Goal: Task Accomplishment & Management: Manage account settings

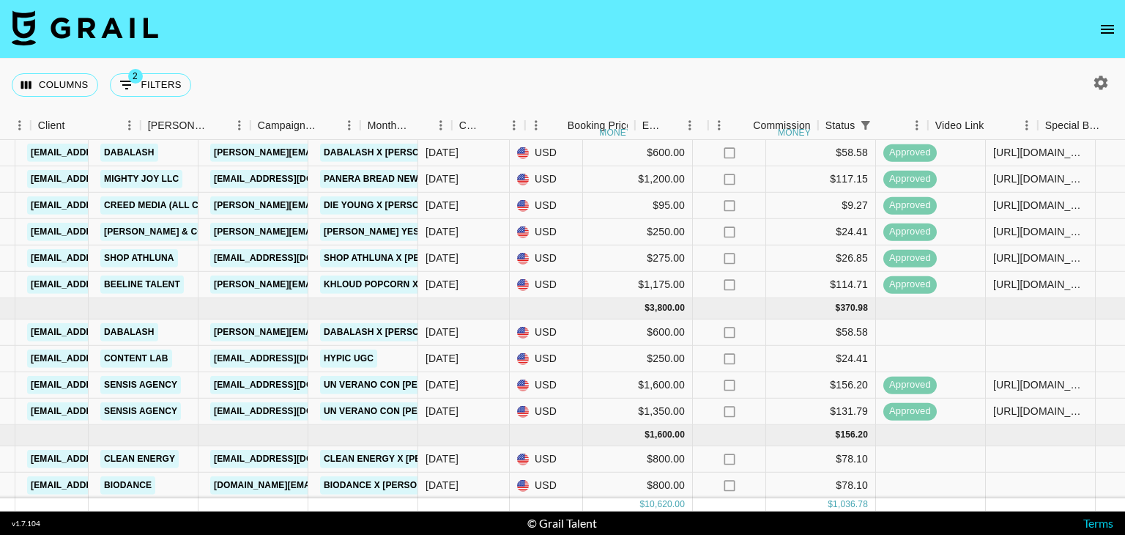
scroll to position [154, 392]
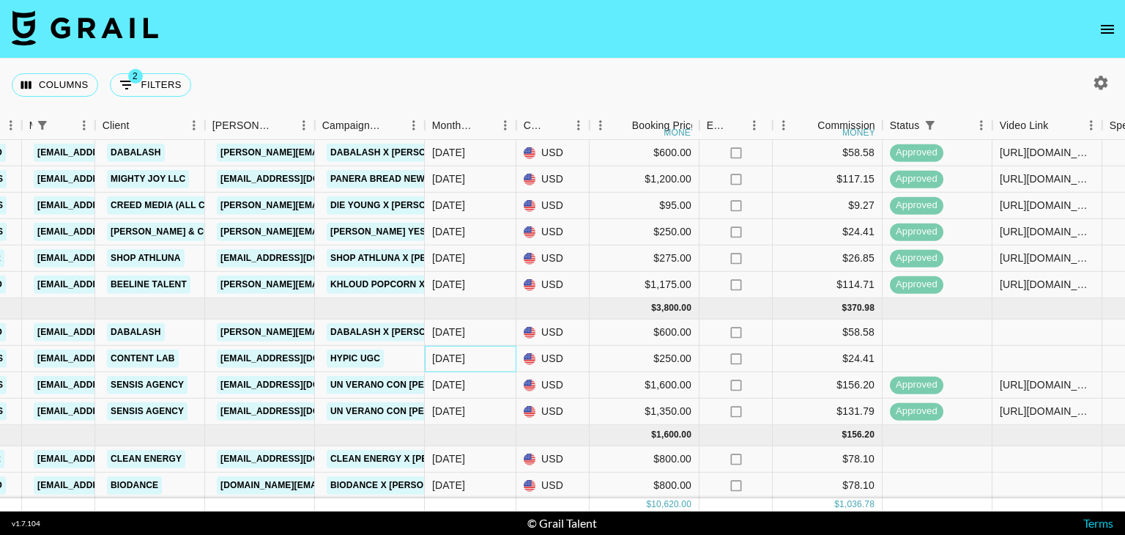
click at [494, 346] on div "[DATE]" at bounding box center [471, 359] width 92 height 26
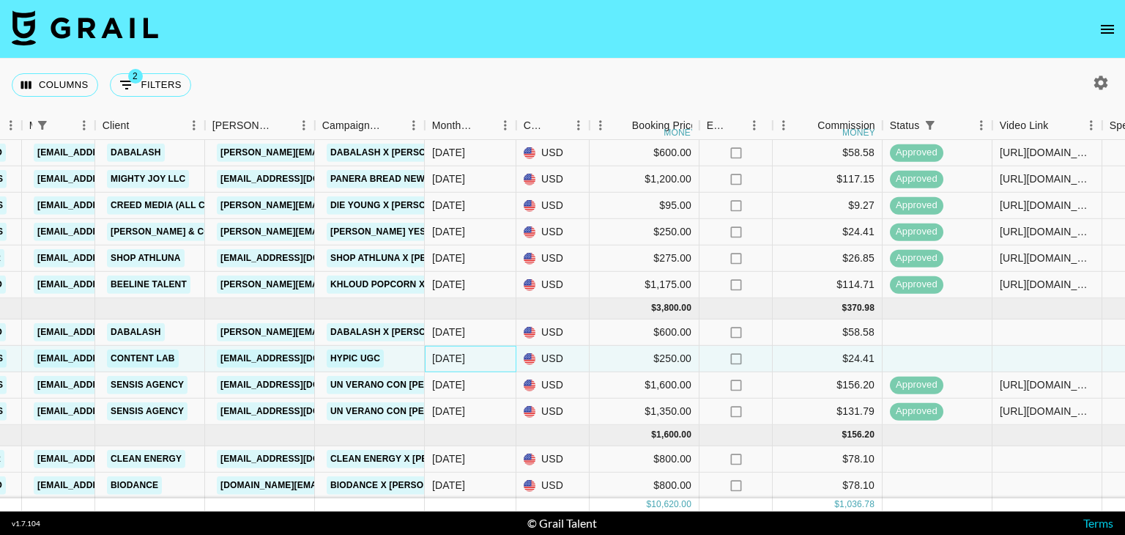
click at [488, 346] on div "[DATE]" at bounding box center [471, 359] width 92 height 26
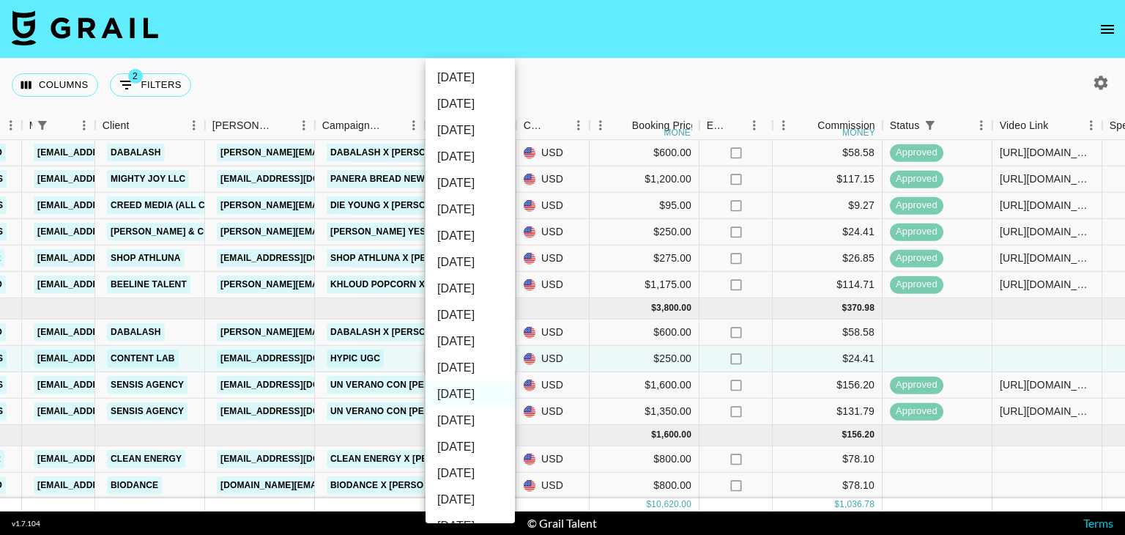
click at [472, 366] on li "[DATE]" at bounding box center [469, 367] width 89 height 26
type input "[DATE]"
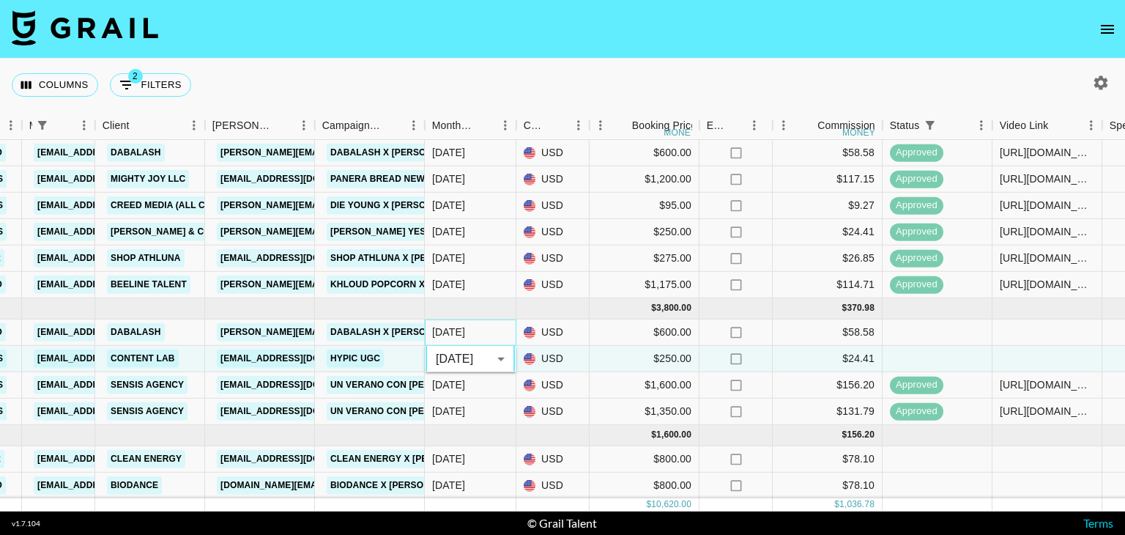
click at [483, 319] on div "[DATE]" at bounding box center [471, 332] width 92 height 26
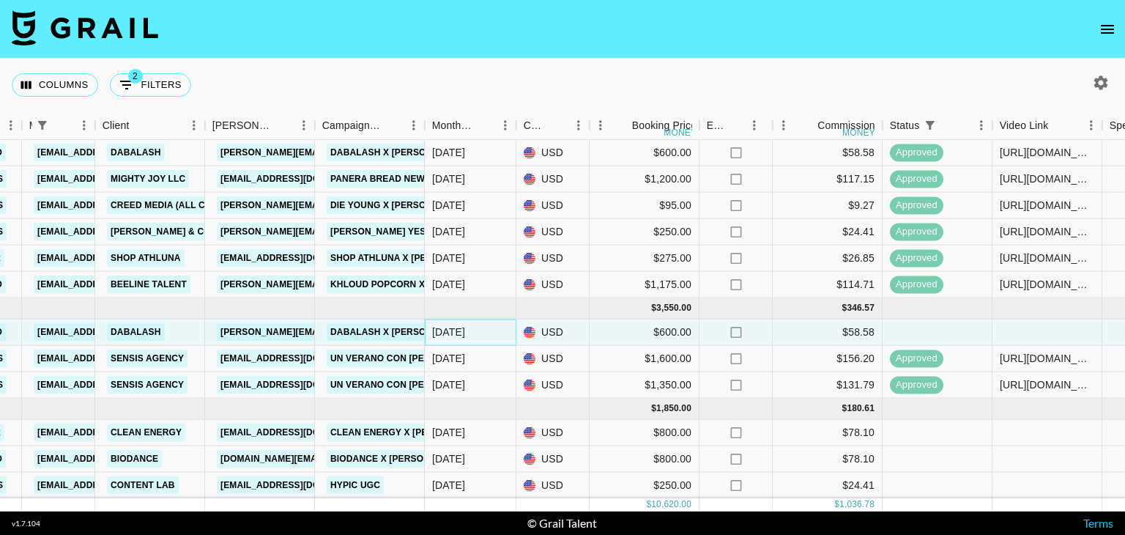
click at [480, 319] on div "[DATE]" at bounding box center [471, 332] width 92 height 26
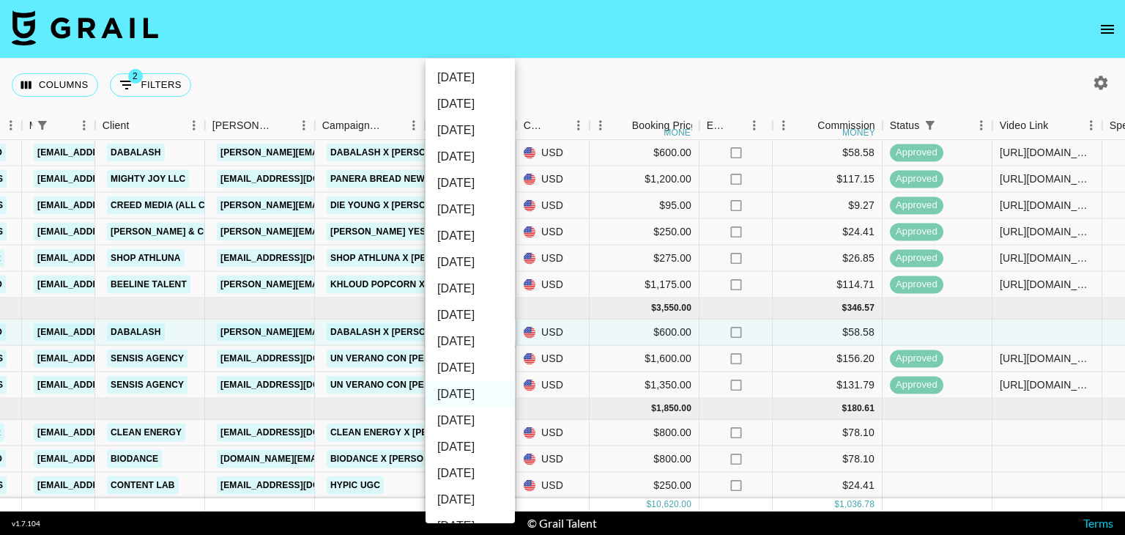
click at [478, 368] on li "[DATE]" at bounding box center [469, 367] width 89 height 26
type input "[DATE]"
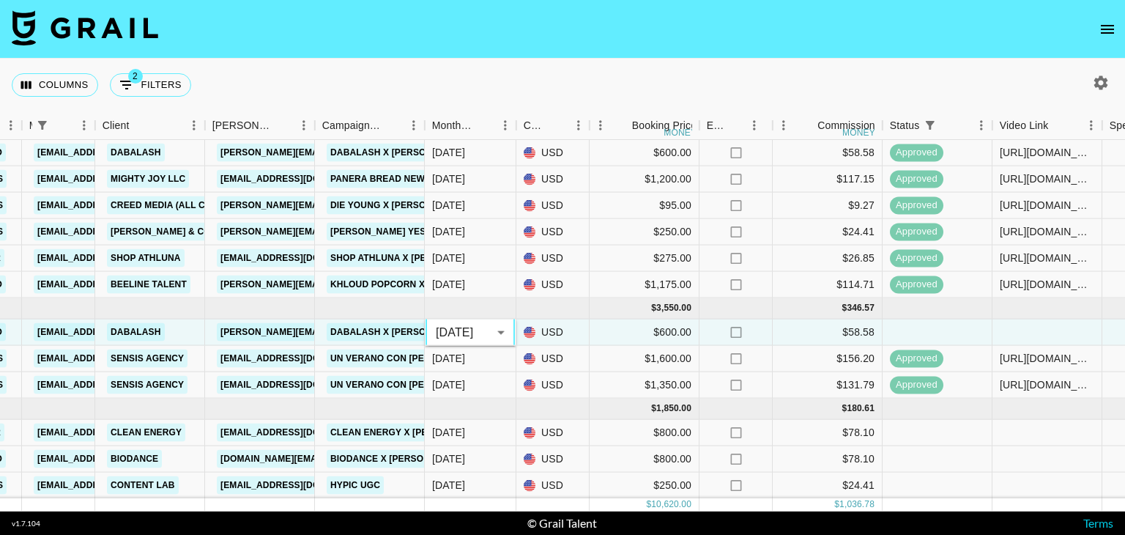
click at [830, 532] on footer "v 1.7.104 © Grail Talent Terms" at bounding box center [562, 522] width 1125 height 23
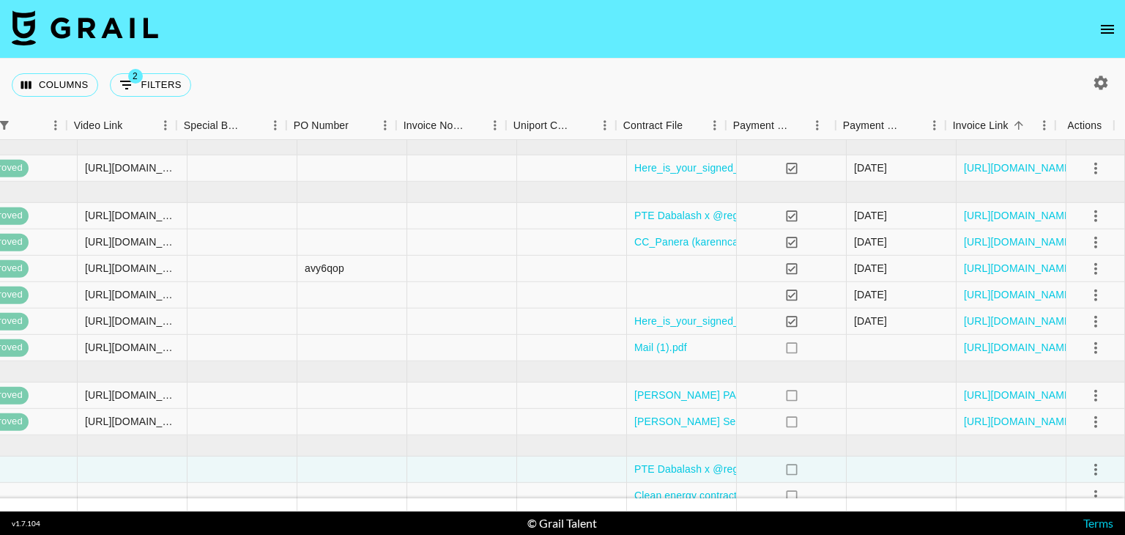
scroll to position [81, 1317]
